Goal: Information Seeking & Learning: Learn about a topic

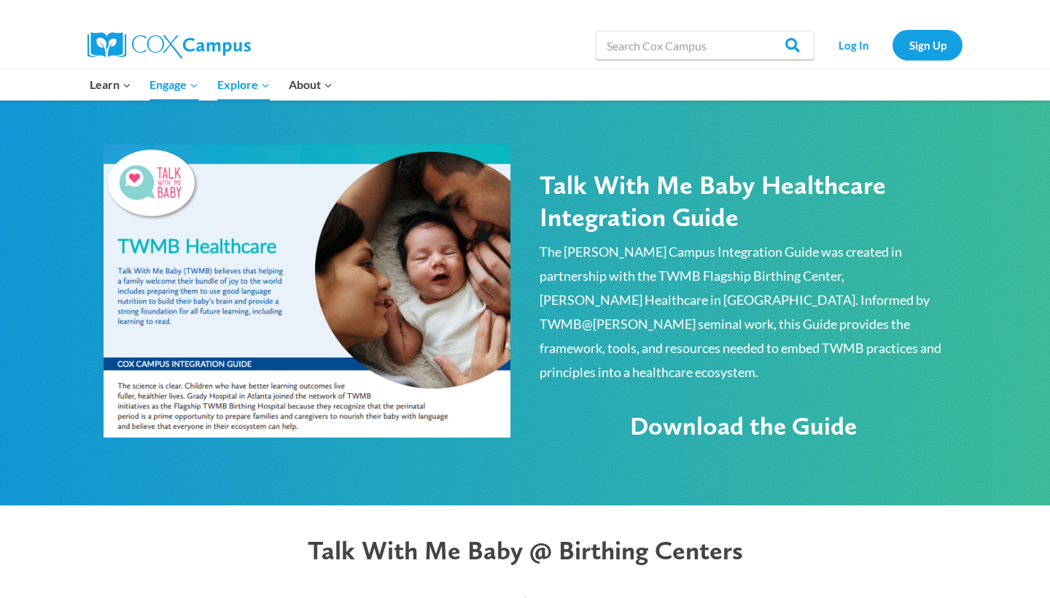
scroll to position [763, 0]
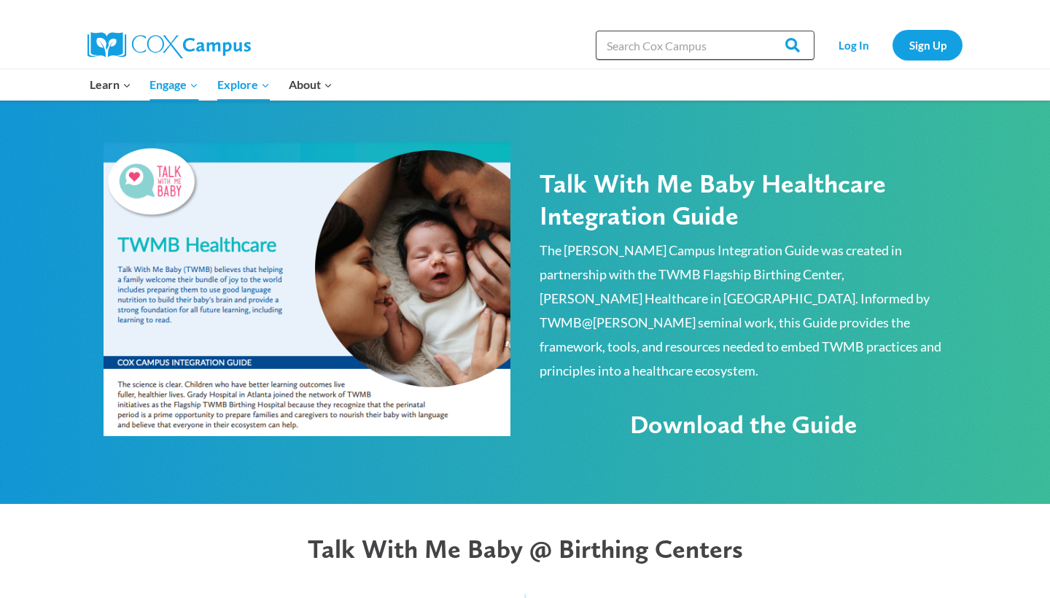
click at [637, 45] on input "Search in [URL][DOMAIN_NAME]" at bounding box center [705, 45] width 219 height 29
type input "talk with me baby"
click at [787, 45] on input "Search" at bounding box center [785, 45] width 57 height 29
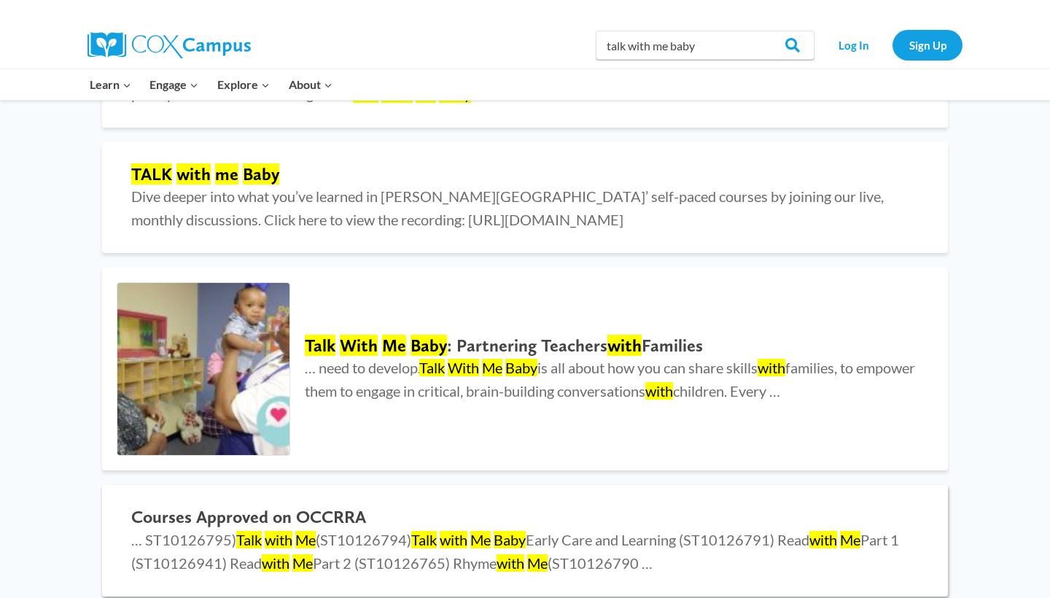
scroll to position [785, 0]
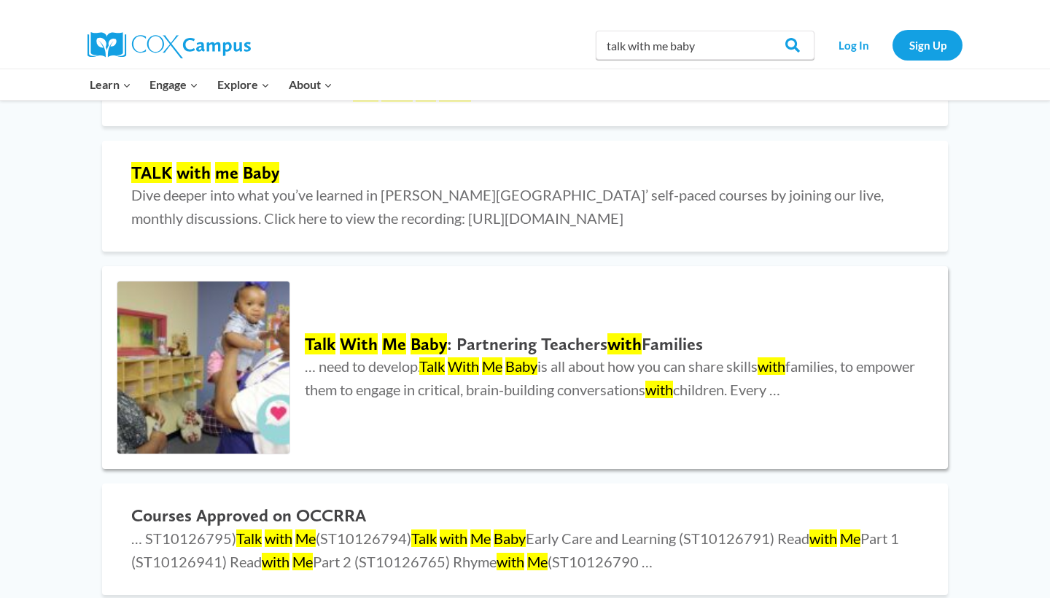
click at [440, 358] on mark "Talk" at bounding box center [432, 365] width 26 height 17
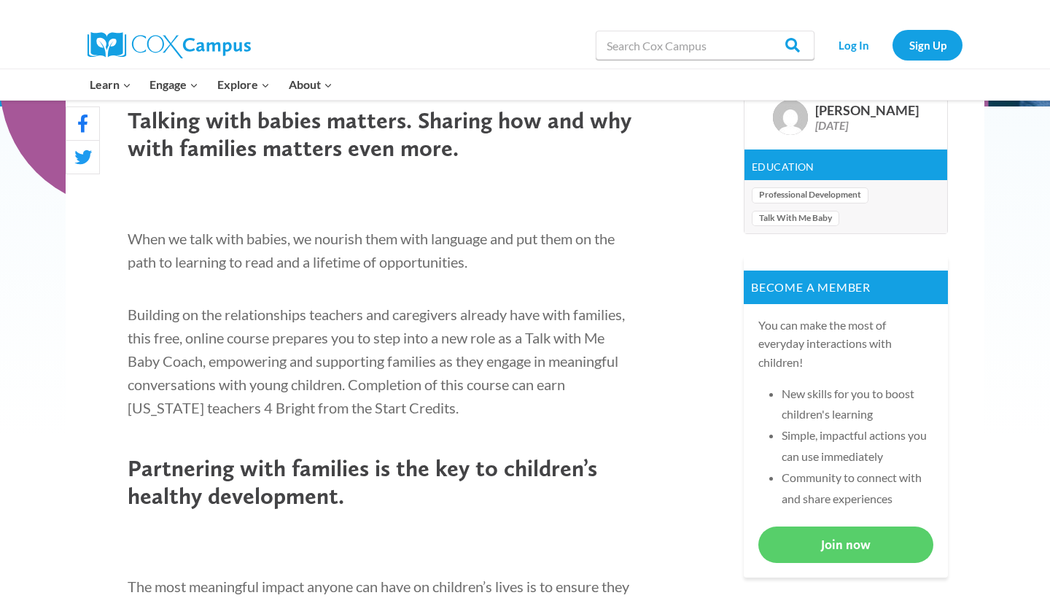
scroll to position [461, 0]
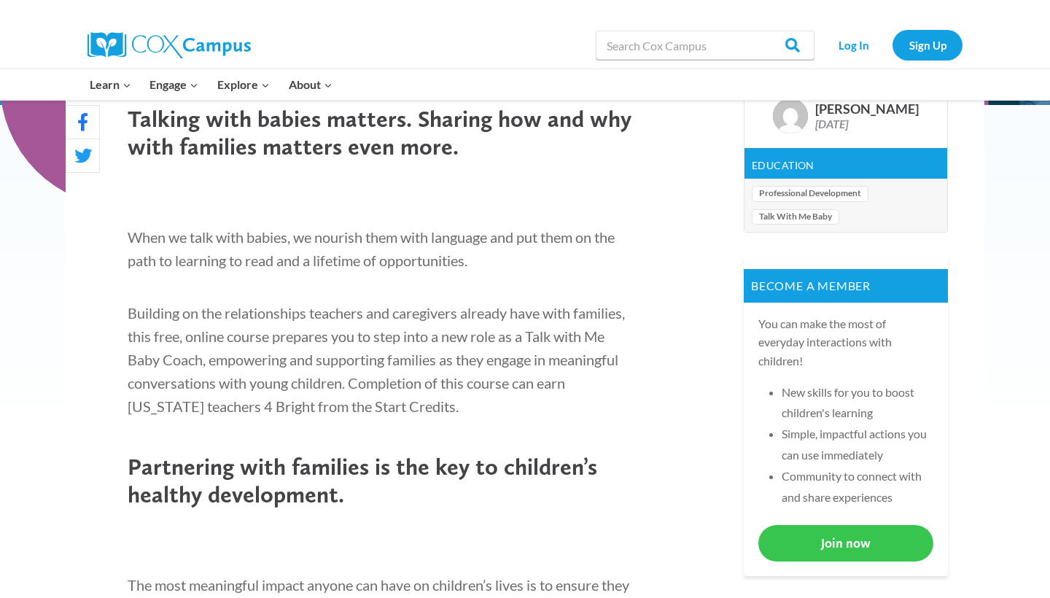
click at [811, 534] on link "Join now" at bounding box center [845, 543] width 175 height 36
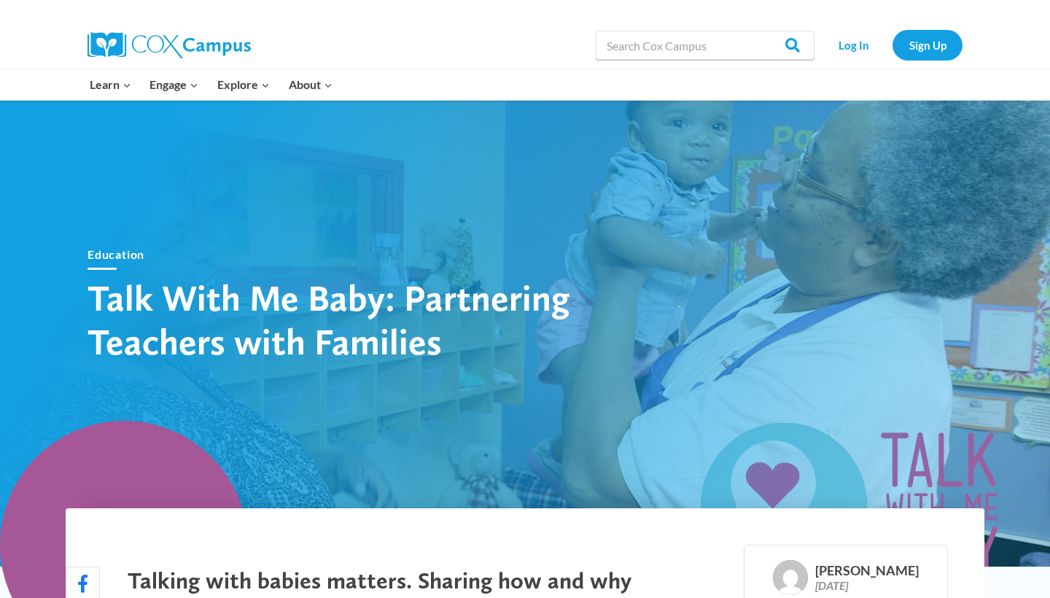
scroll to position [0, 0]
